Goal: Transaction & Acquisition: Purchase product/service

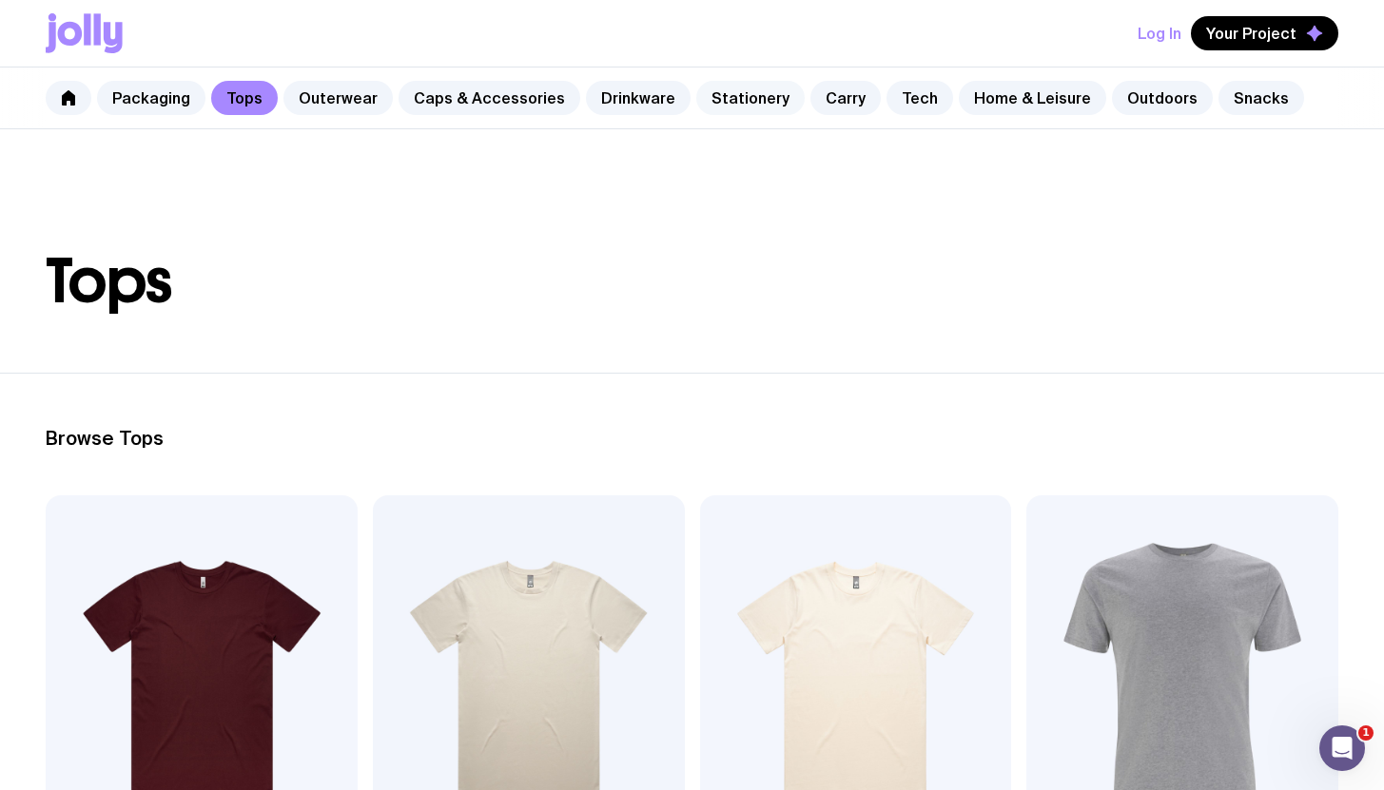
click at [746, 100] on link "Stationery" at bounding box center [750, 98] width 108 height 34
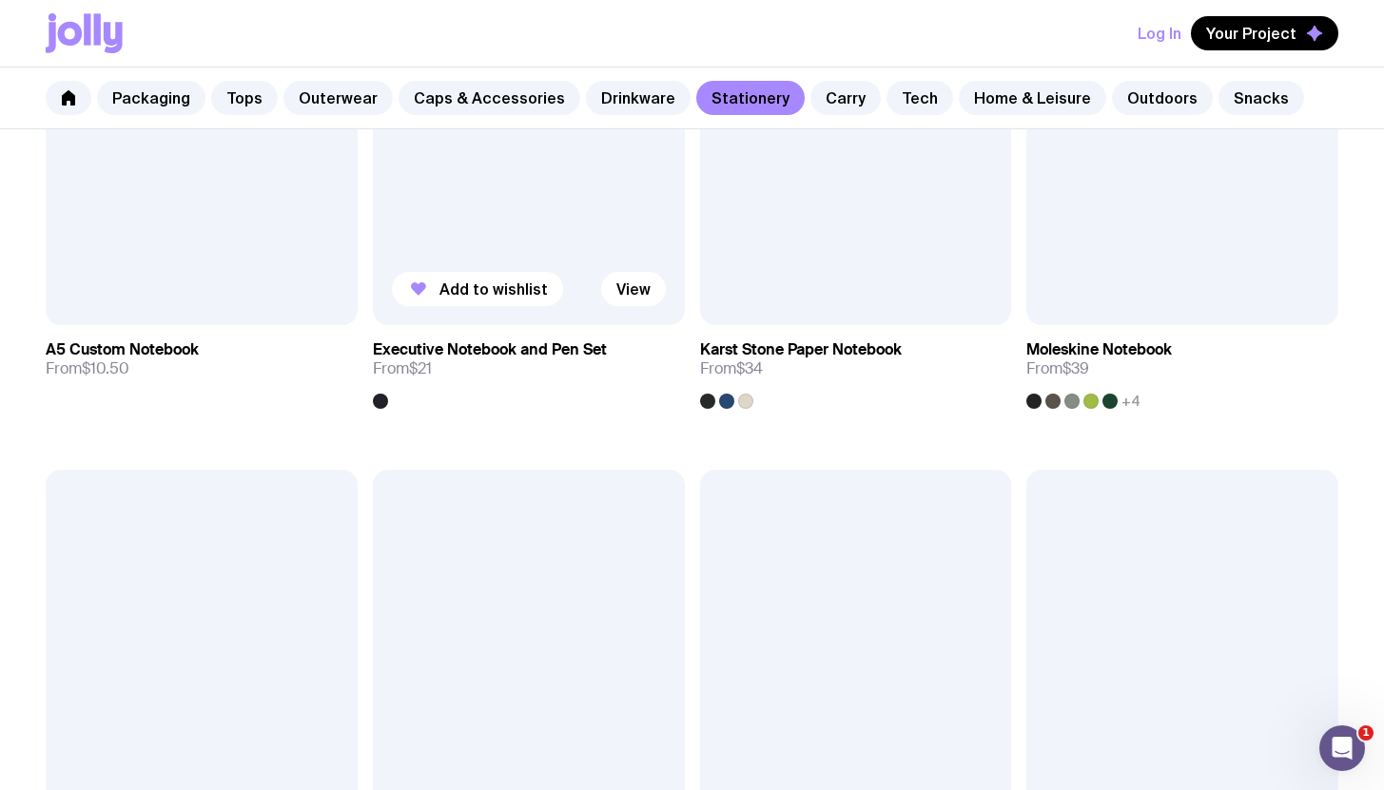
scroll to position [2447, 0]
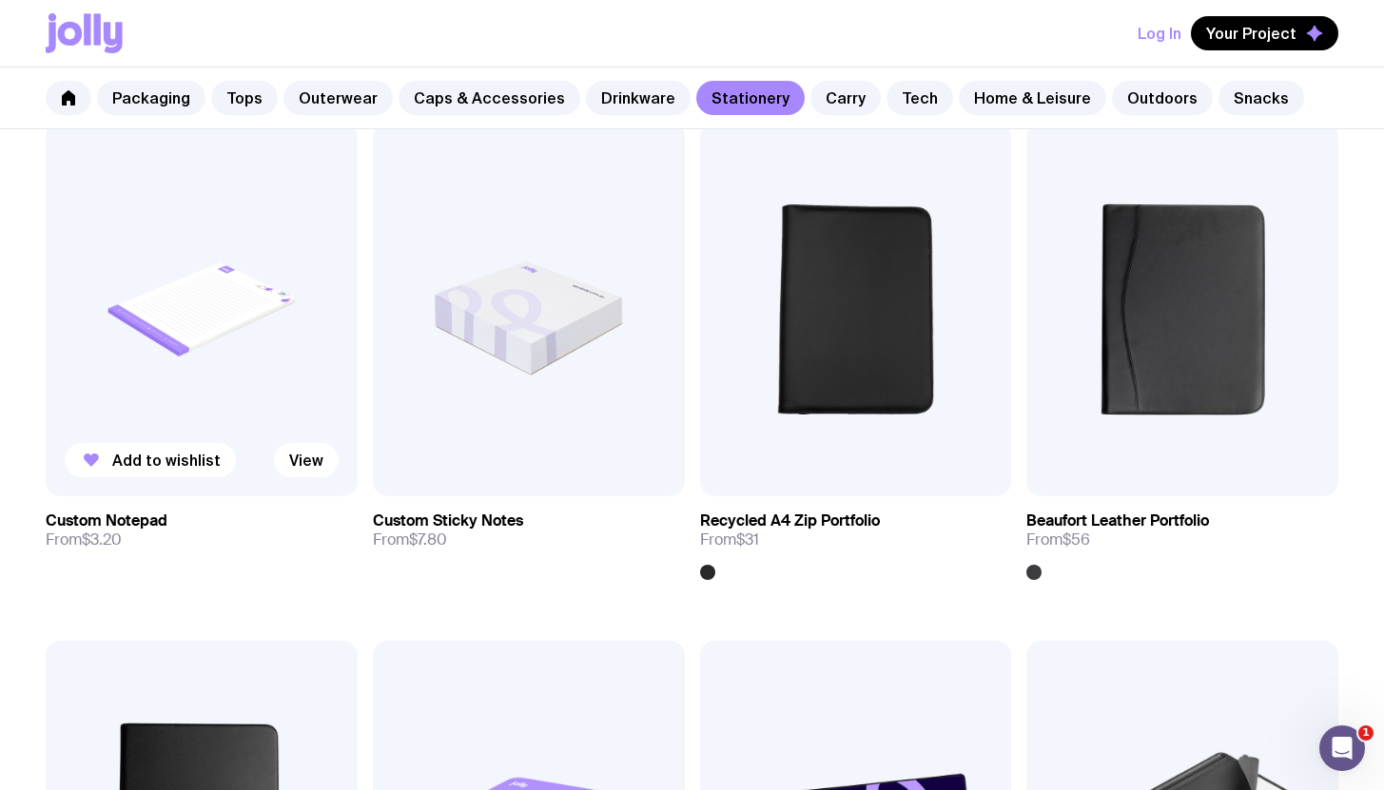
click at [211, 345] on img at bounding box center [202, 310] width 312 height 374
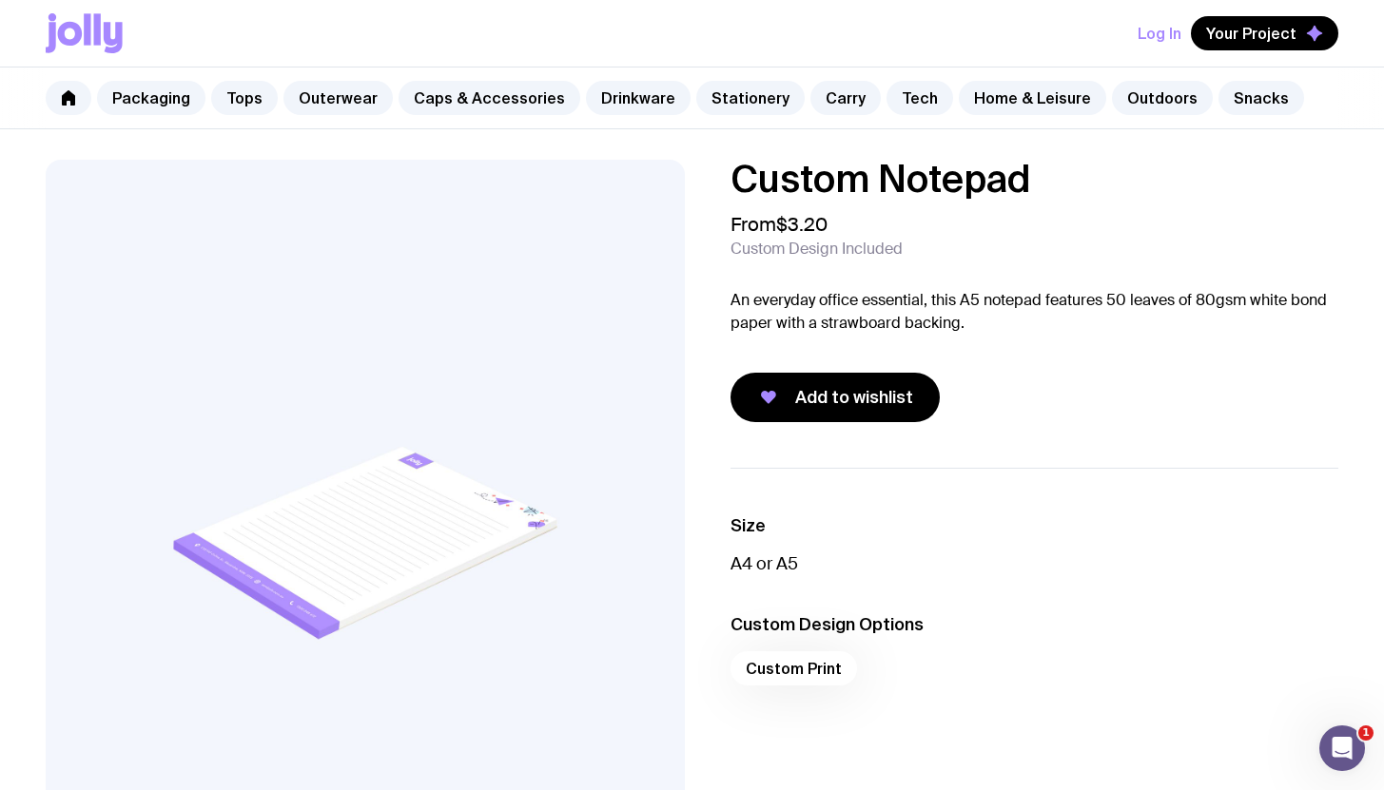
click at [785, 228] on span "From $3.20" at bounding box center [778, 224] width 97 height 23
click at [800, 229] on span "$3.20" at bounding box center [801, 224] width 51 height 25
